Goal: Navigation & Orientation: Find specific page/section

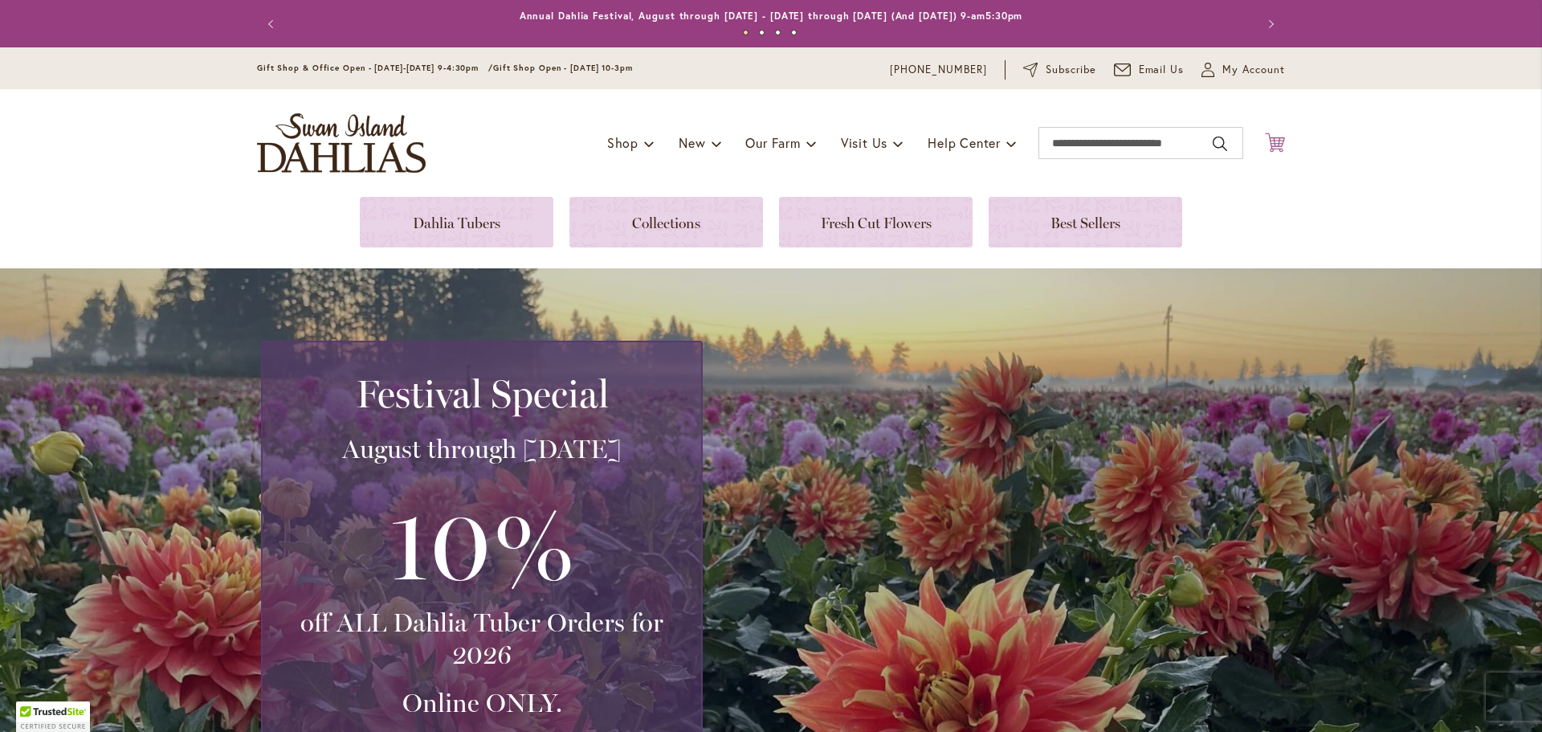
click at [1271, 140] on icon at bounding box center [1275, 142] width 20 height 19
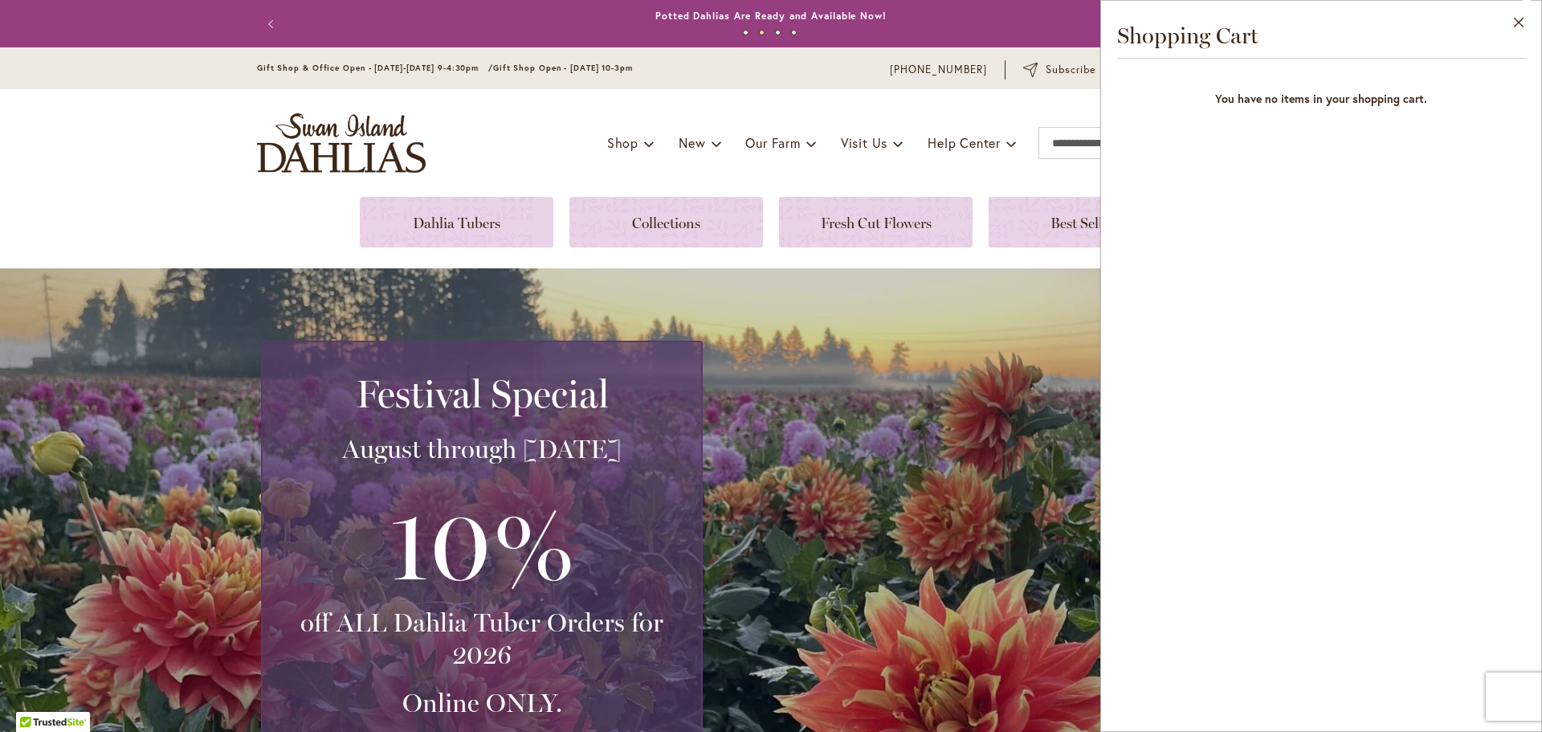
click at [929, 375] on div "Festival Special August through September 28th 10% off ALL Dahlia Tuber Orders …" at bounding box center [775, 579] width 1028 height 477
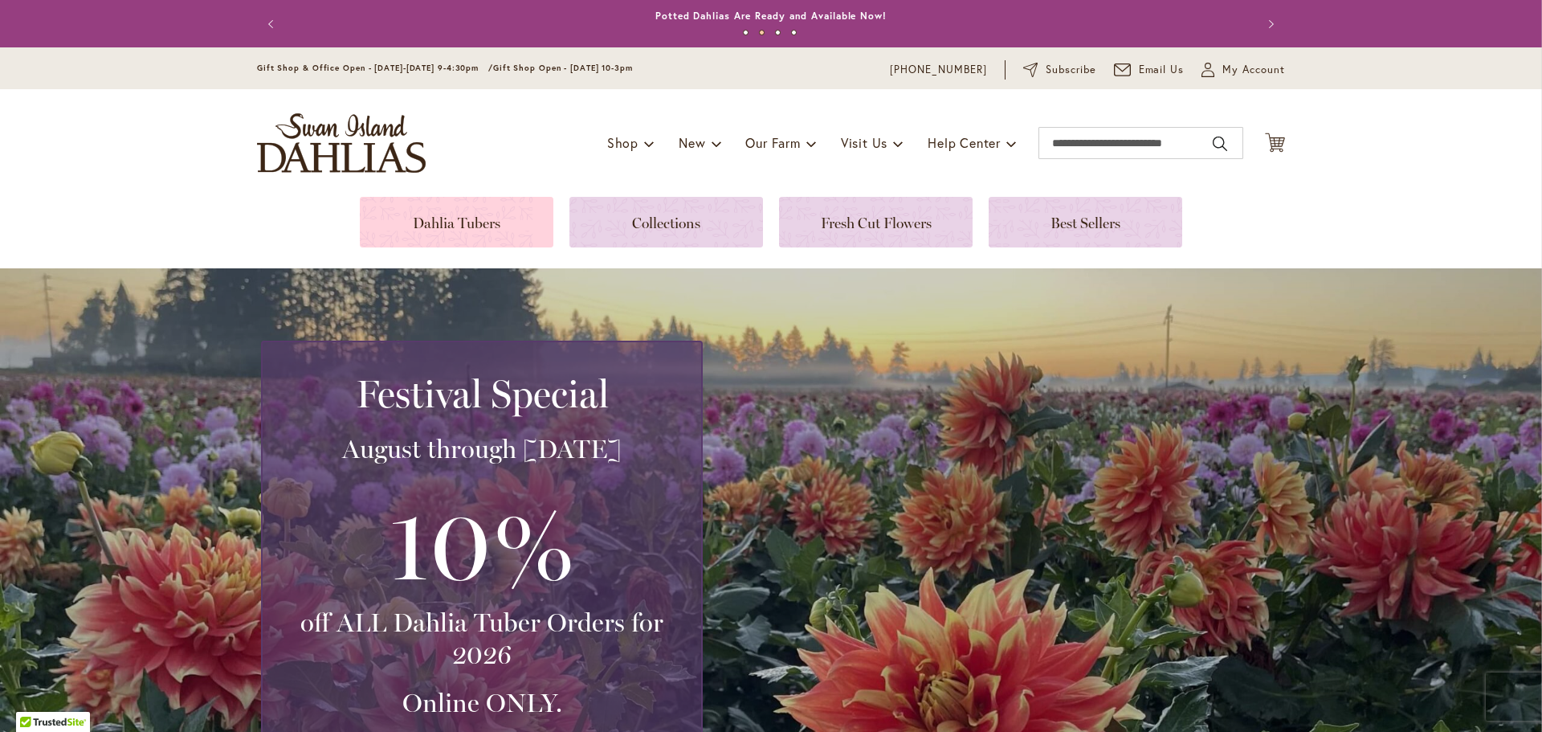
click at [430, 219] on link at bounding box center [457, 222] width 194 height 51
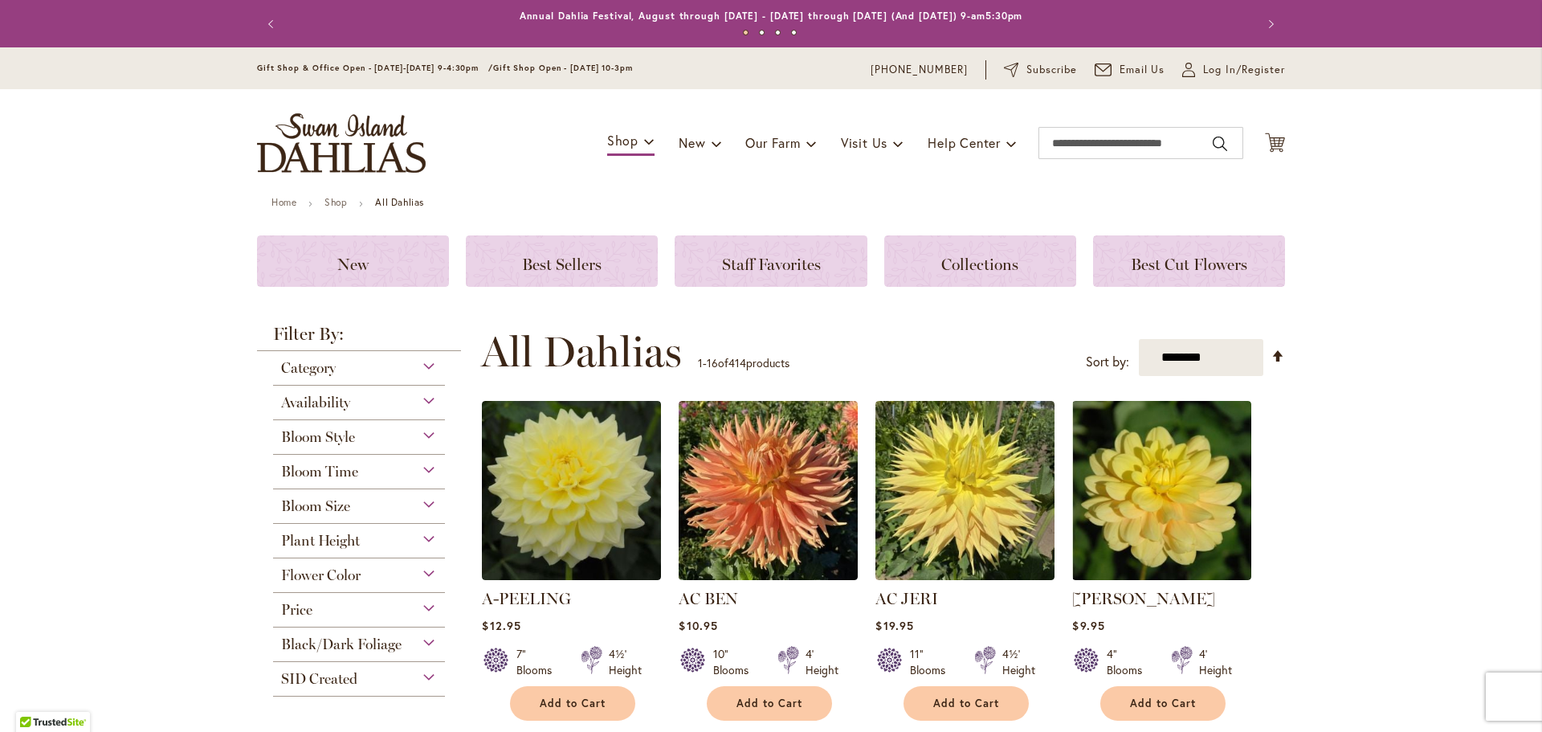
click at [344, 543] on span "Plant Height" at bounding box center [320, 541] width 79 height 18
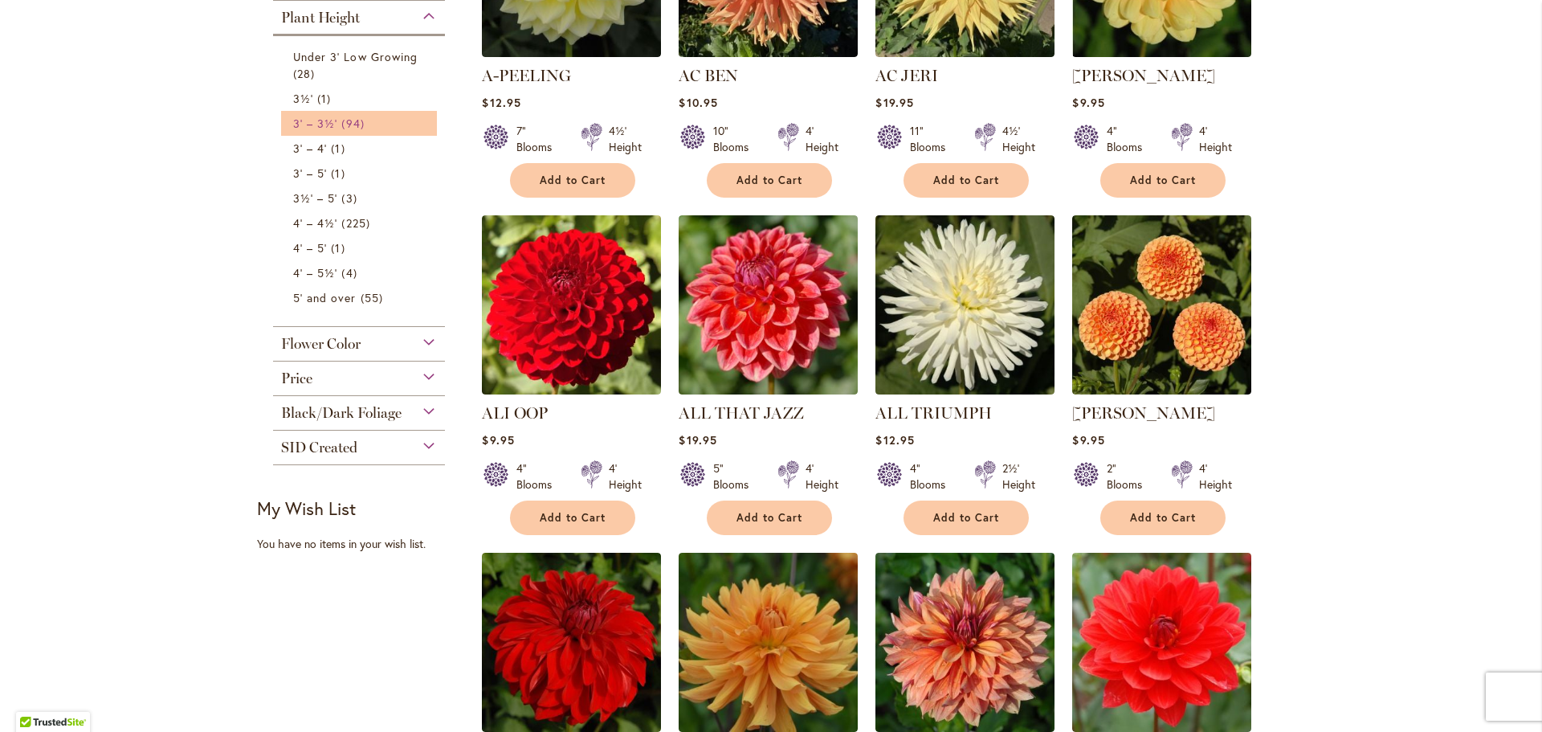
click at [341, 122] on span "94 items" at bounding box center [354, 123] width 27 height 17
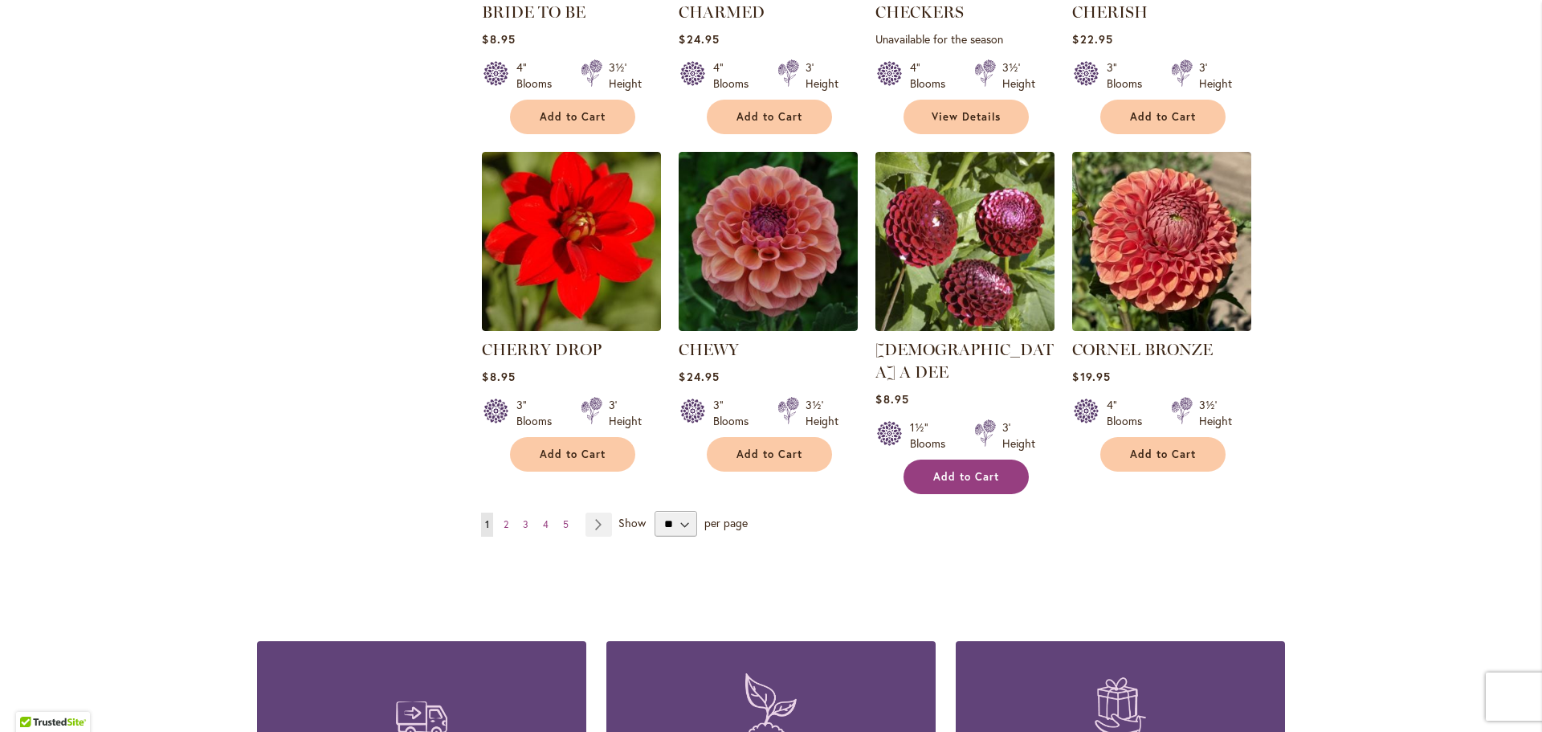
scroll to position [1526, 0]
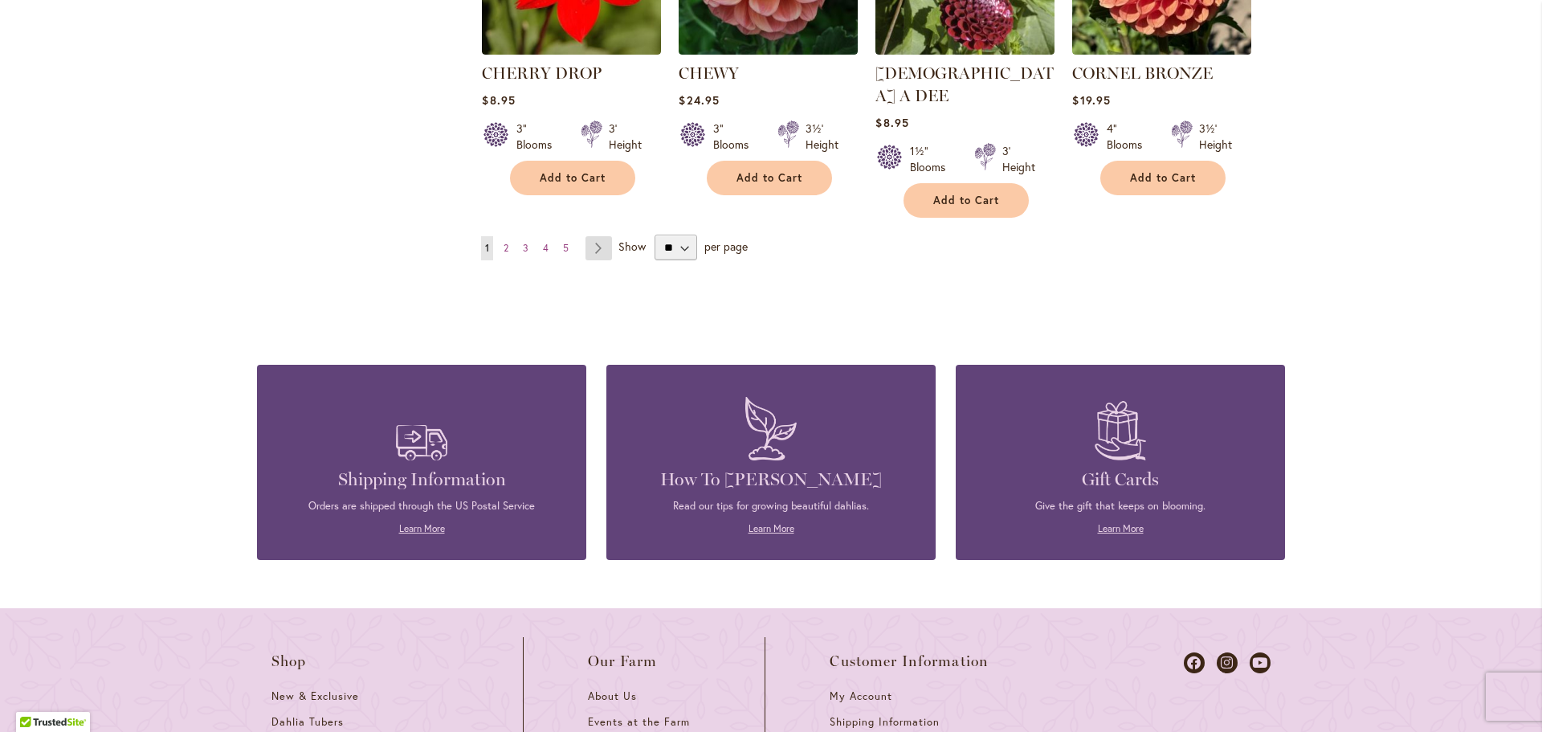
click at [594, 236] on link "Page Next" at bounding box center [598, 248] width 27 height 24
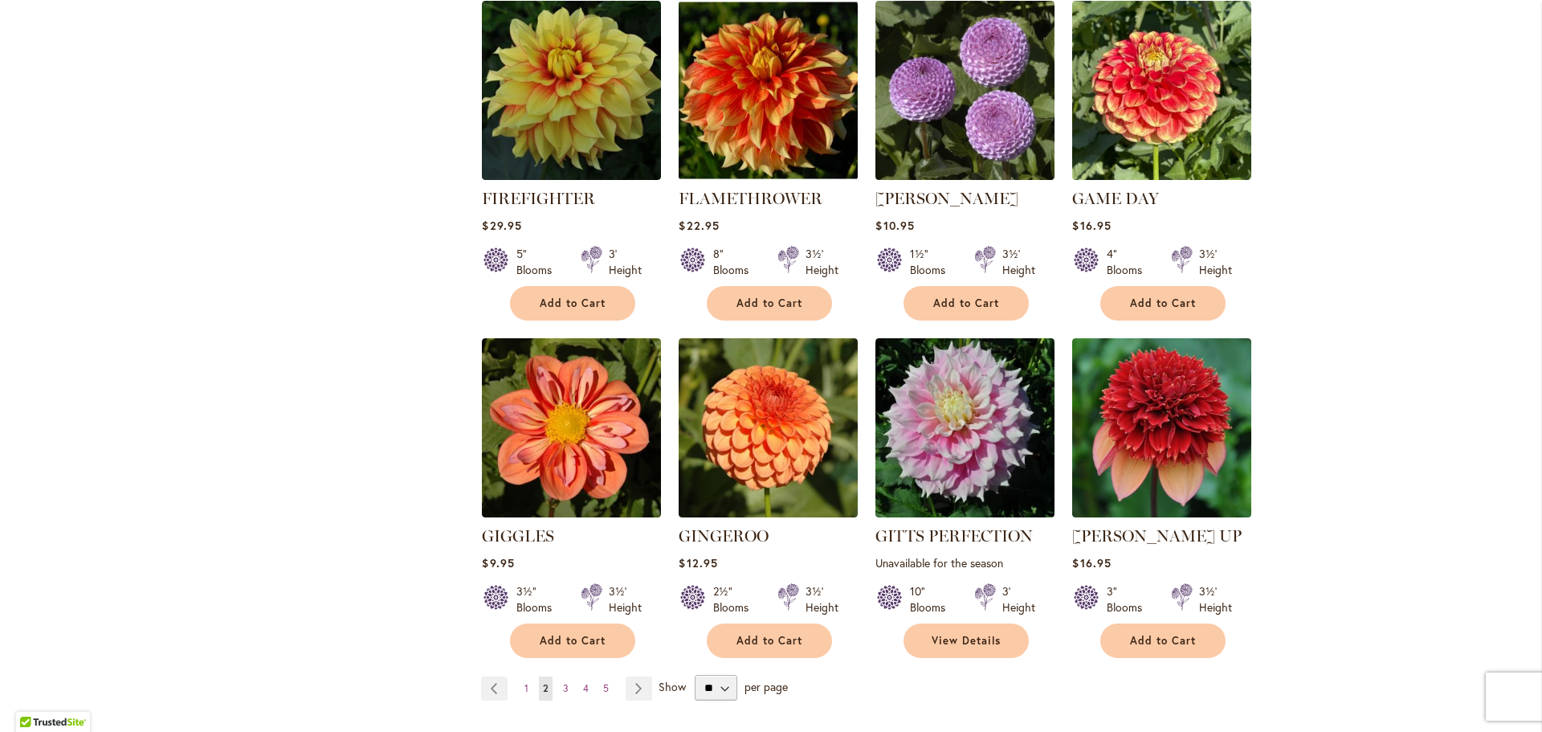
scroll to position [1124, 0]
